Goal: Task Accomplishment & Management: Manage account settings

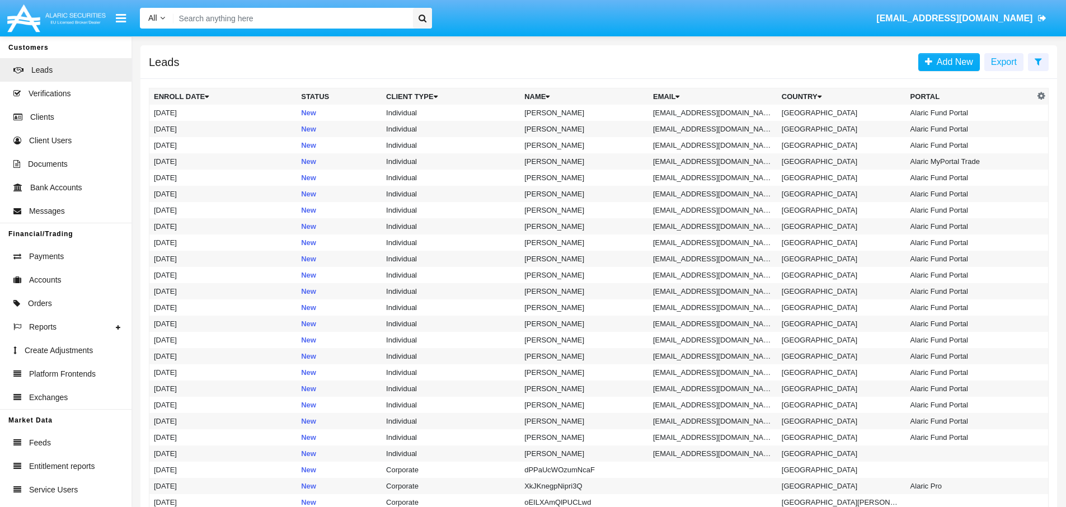
click at [311, 10] on input "Search" at bounding box center [291, 18] width 236 height 21
paste input "[EMAIL_ADDRESS][DOMAIN_NAME]"
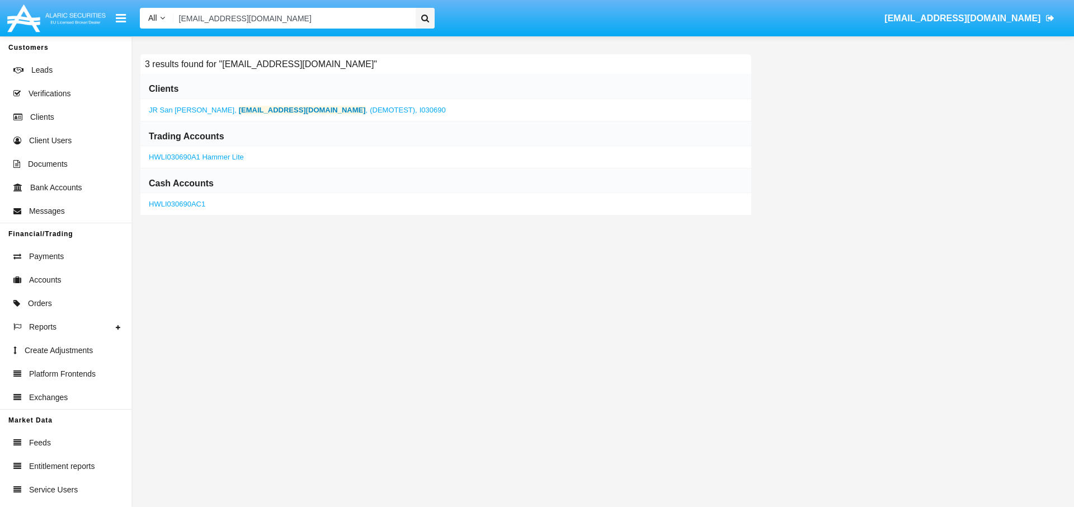
type input "[EMAIL_ADDRESS][DOMAIN_NAME]"
click at [283, 108] on b "[EMAIL_ADDRESS][DOMAIN_NAME]" at bounding box center [302, 110] width 127 height 8
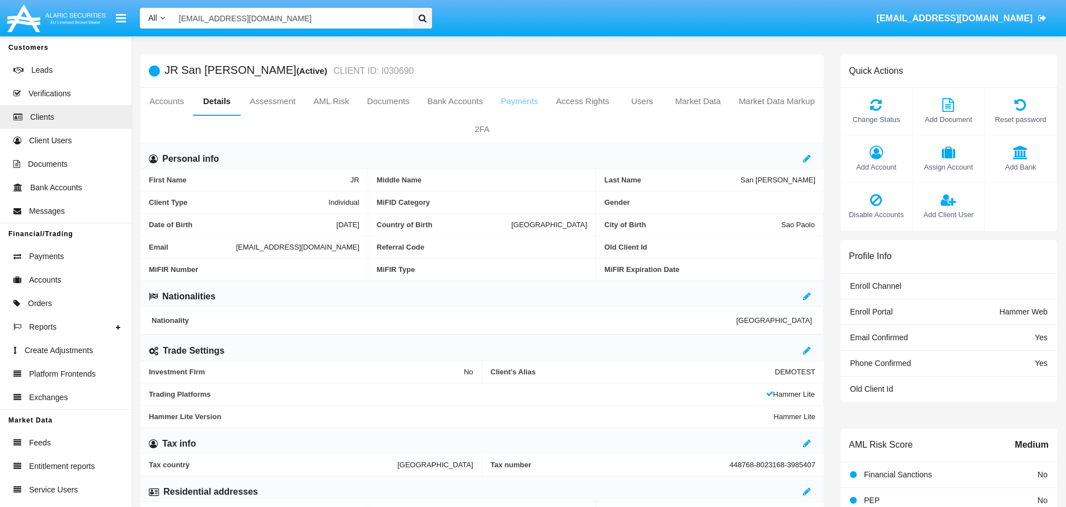
click at [522, 102] on link "Payments" at bounding box center [519, 101] width 55 height 27
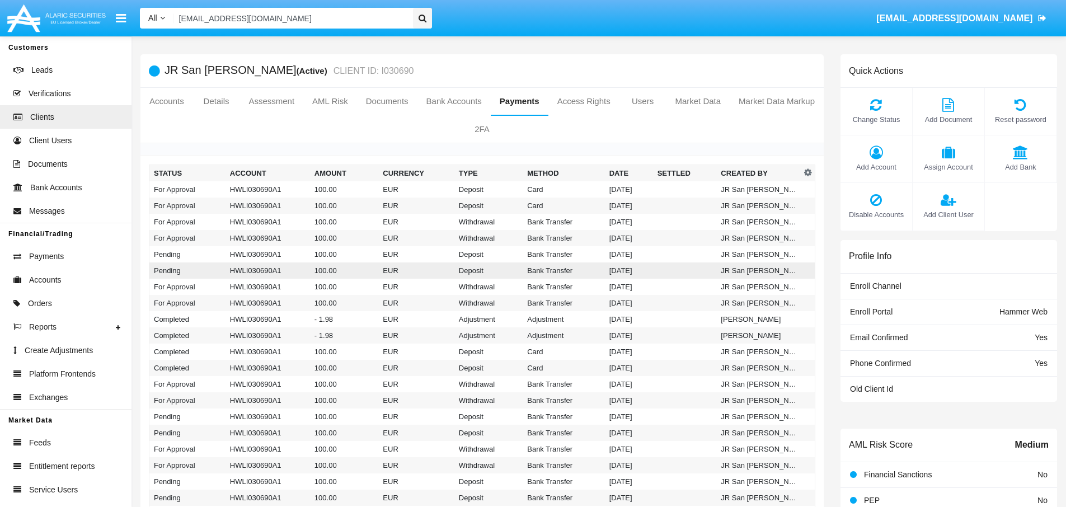
click at [550, 275] on td "Bank Transfer" at bounding box center [564, 270] width 82 height 16
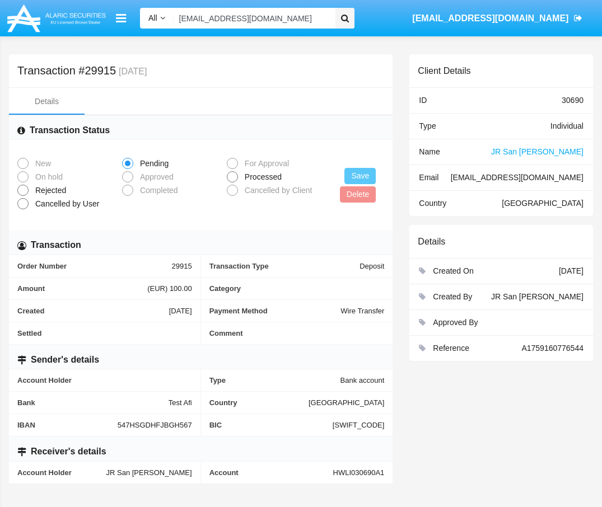
click at [231, 181] on span at bounding box center [232, 176] width 11 height 11
click at [232, 182] on input "Processed" at bounding box center [232, 182] width 1 height 1
radio input "true"
click at [356, 178] on button "Save" at bounding box center [359, 176] width 31 height 16
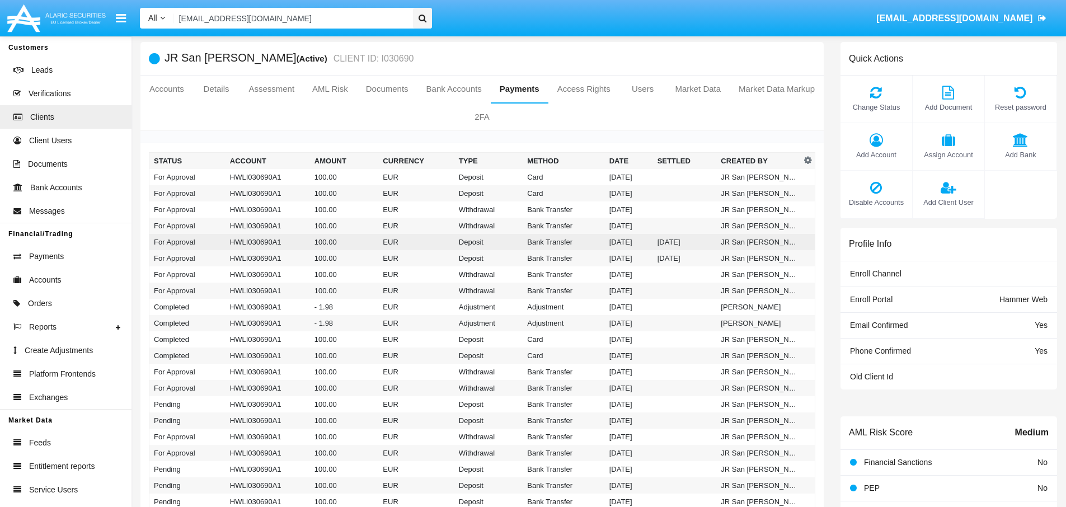
scroll to position [13, 0]
